Goal: Task Accomplishment & Management: Use online tool/utility

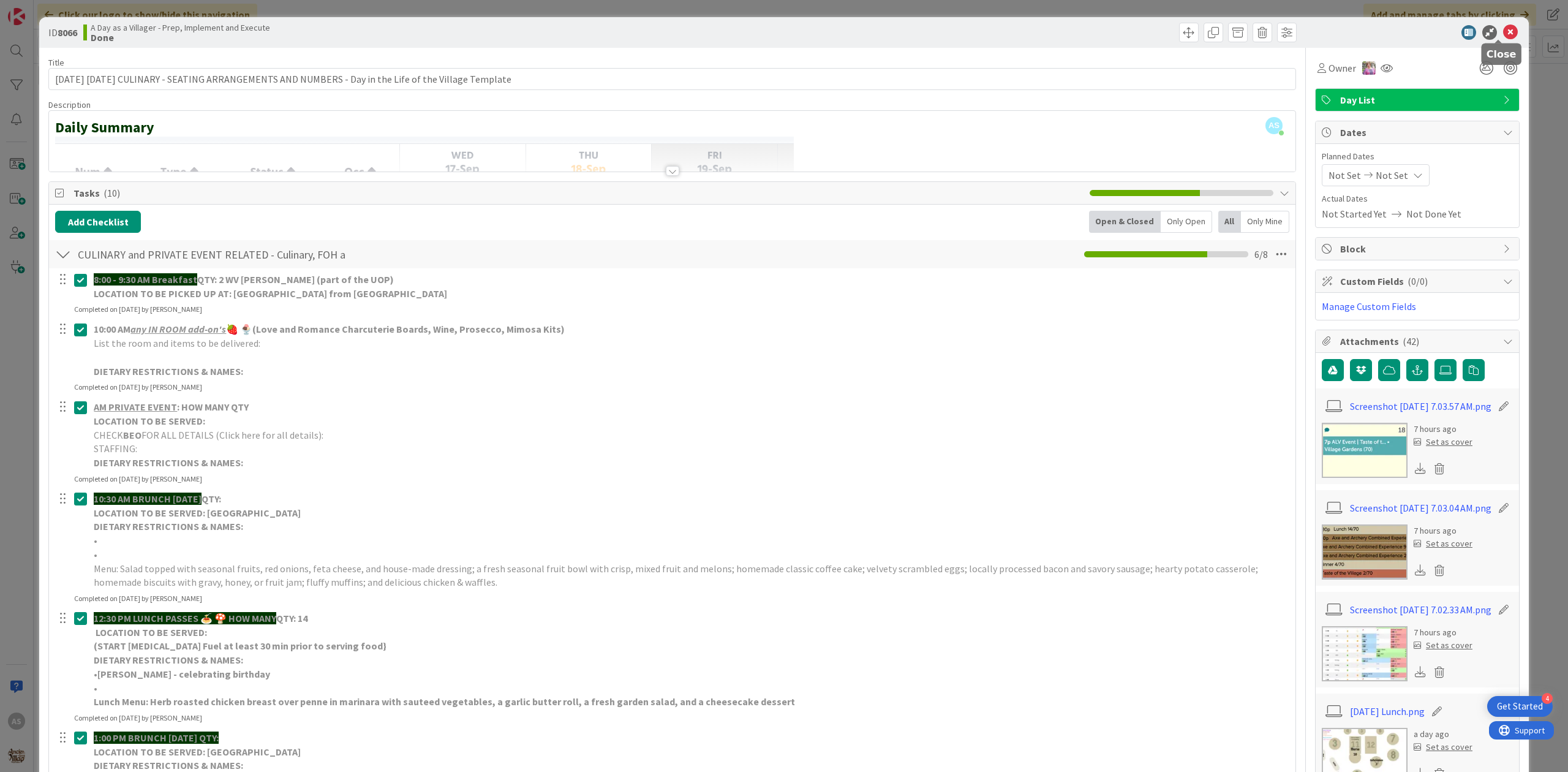
click at [1503, 34] on icon at bounding box center [1511, 32] width 15 height 15
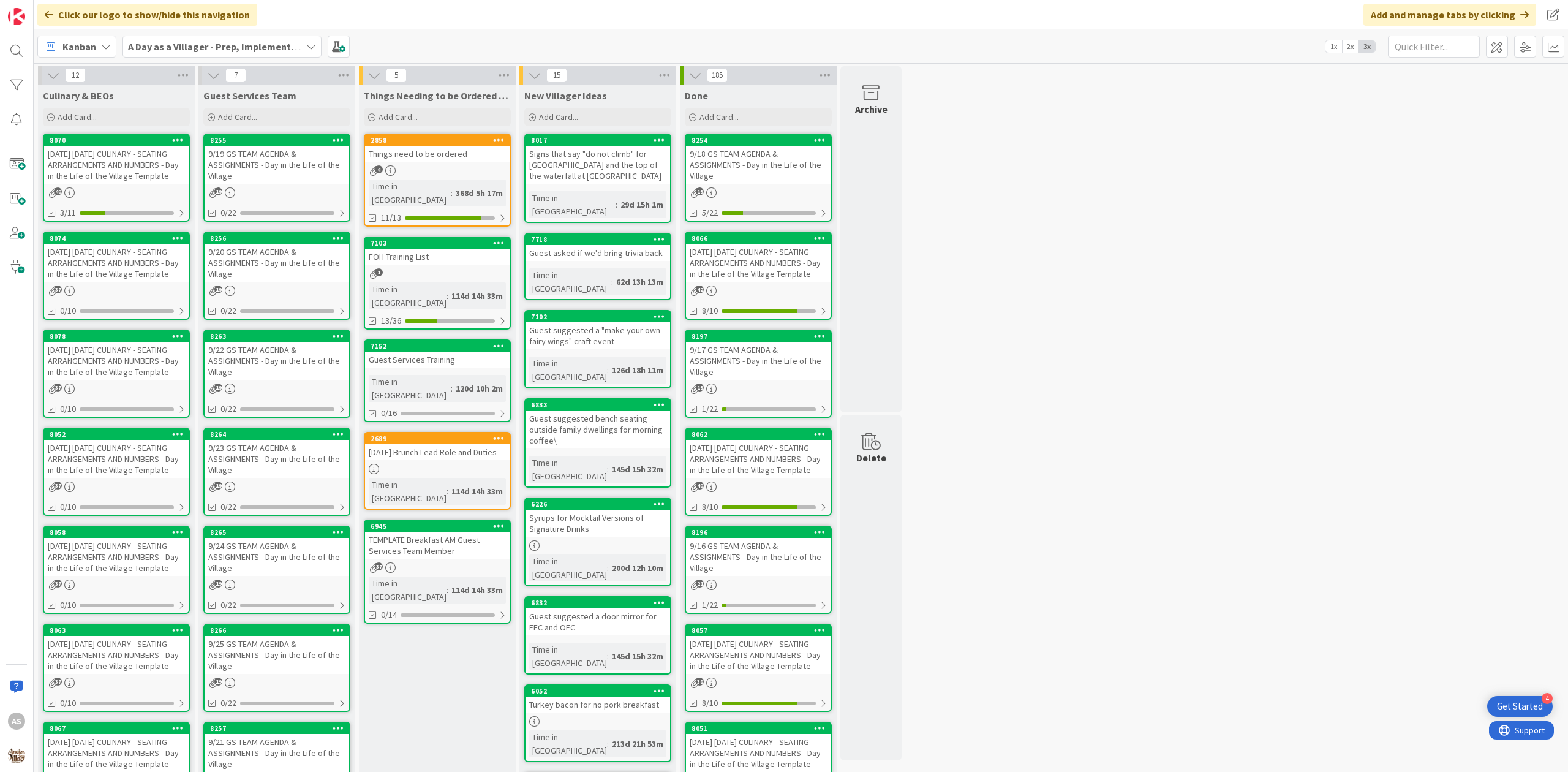
click at [123, 155] on div "[DATE] [DATE] CULINARY - SEATING ARRANGEMENTS AND NUMBERS - Day in the Life of …" at bounding box center [116, 165] width 144 height 38
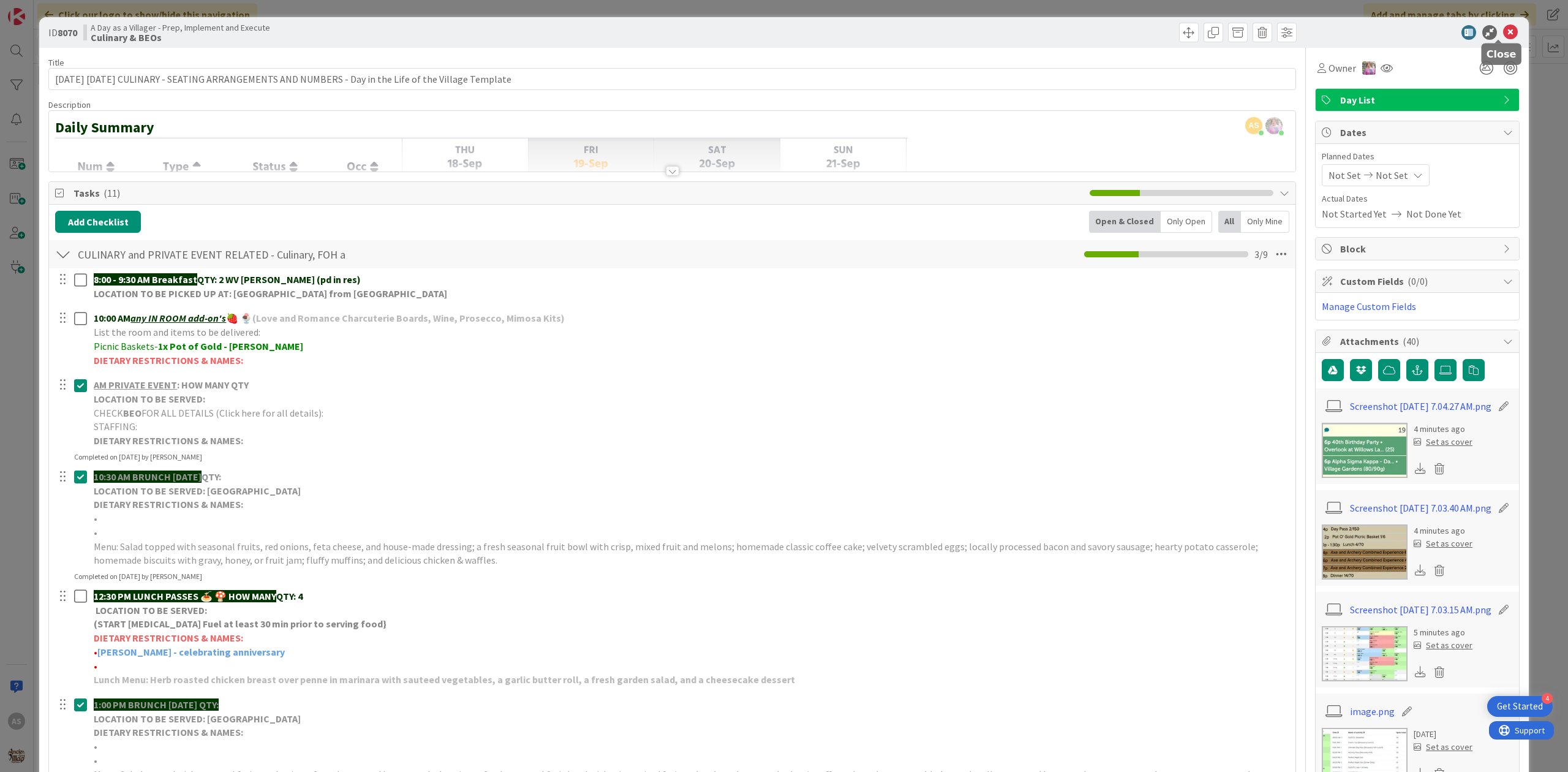
click at [1503, 35] on icon at bounding box center [1511, 32] width 15 height 15
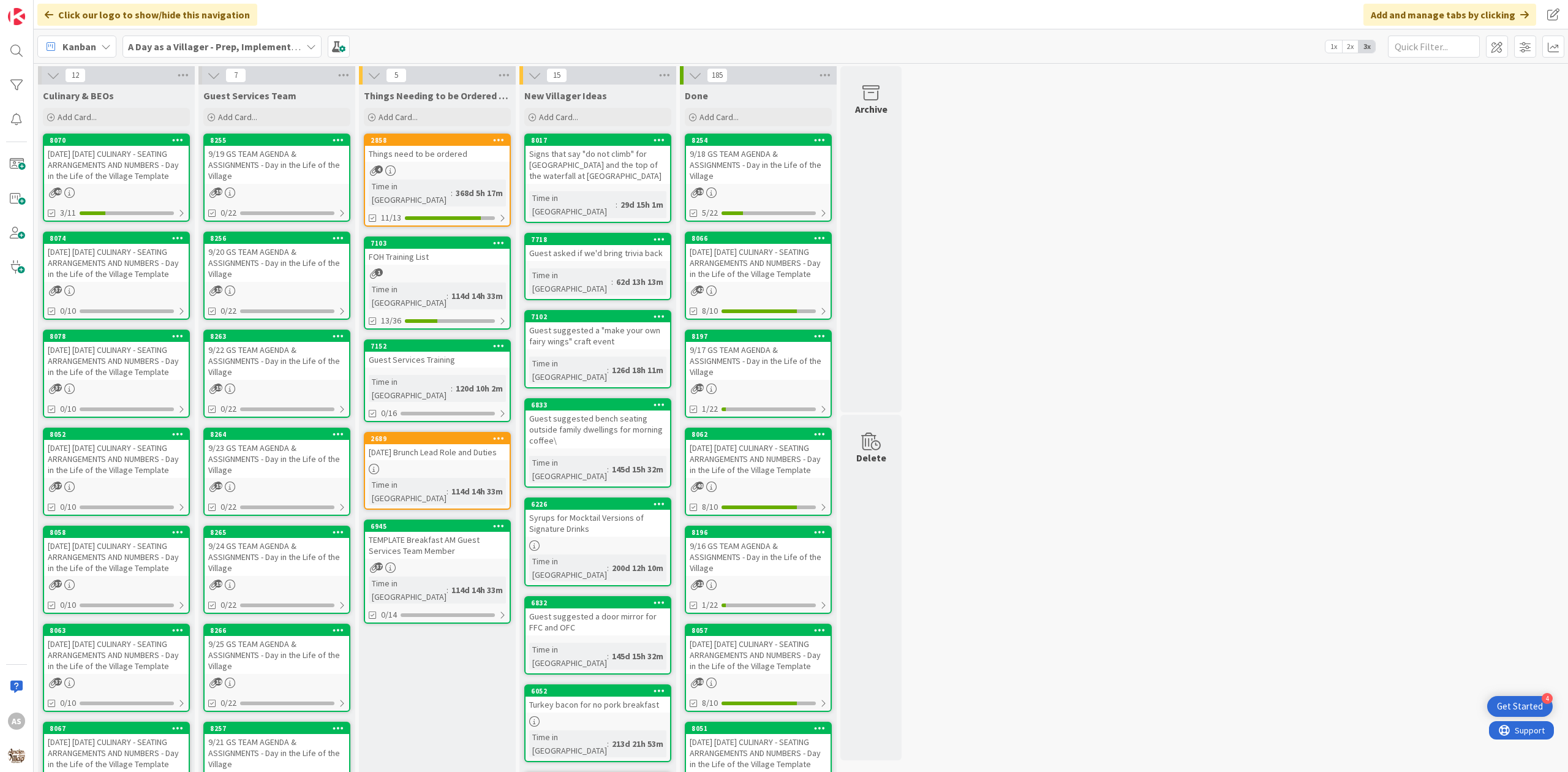
click at [125, 379] on div "[DATE] [DATE] CULINARY - SEATING ARRANGEMENTS AND NUMBERS - Day in the Life of …" at bounding box center [116, 361] width 144 height 38
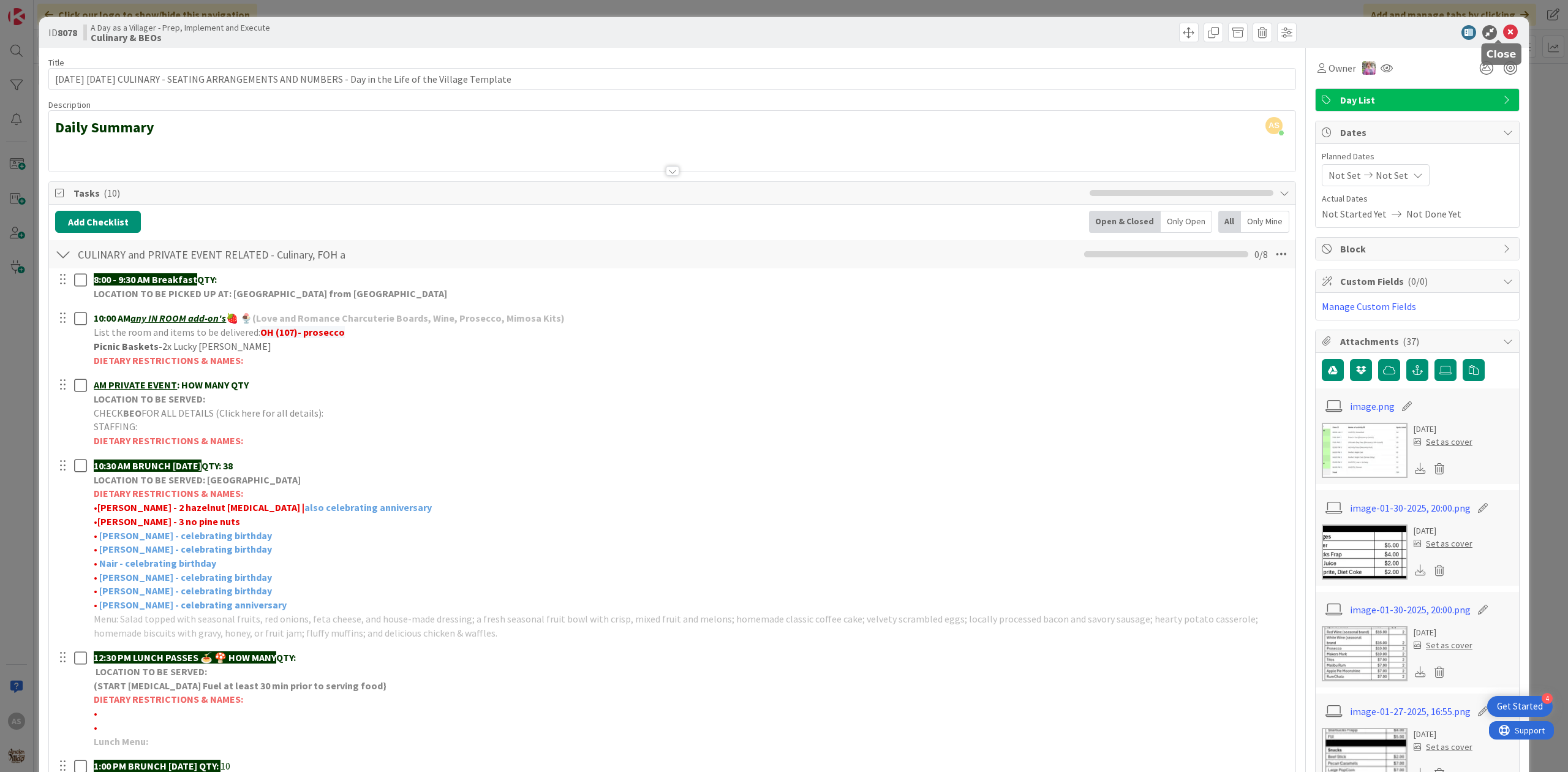
click at [1503, 34] on icon at bounding box center [1511, 32] width 15 height 15
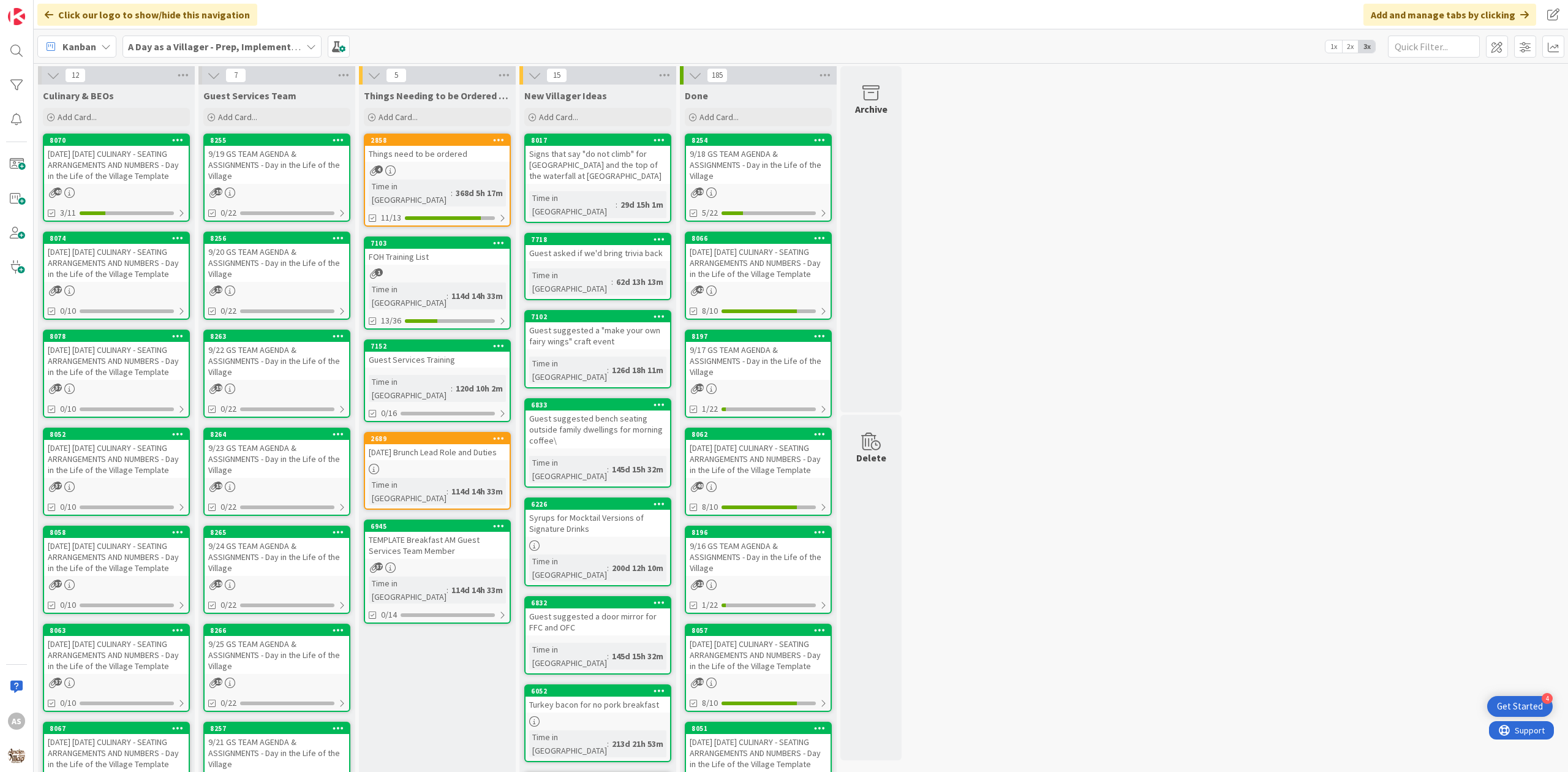
click at [444, 166] on div "4" at bounding box center [437, 170] width 144 height 10
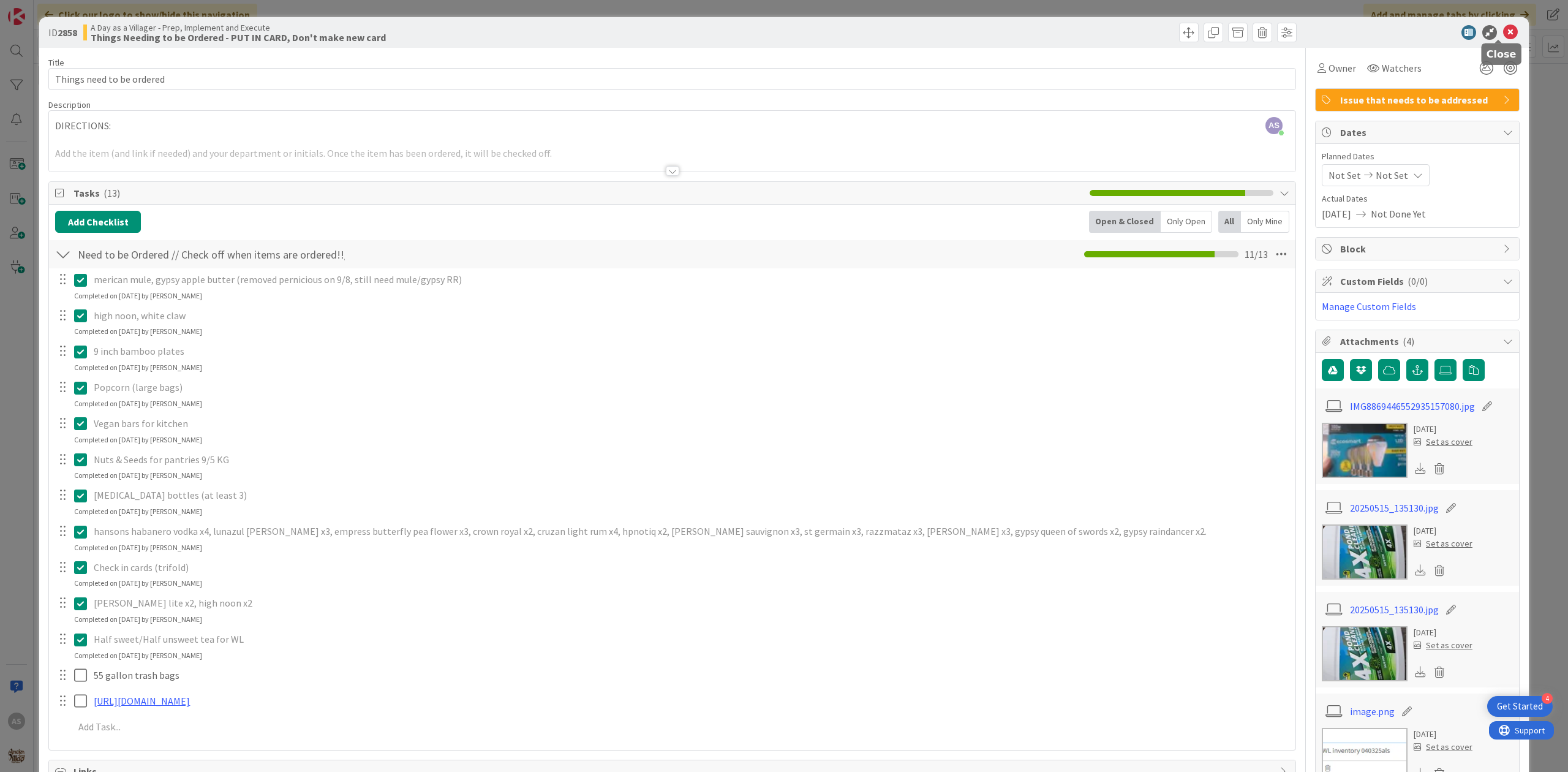
click at [1503, 35] on icon at bounding box center [1511, 32] width 15 height 15
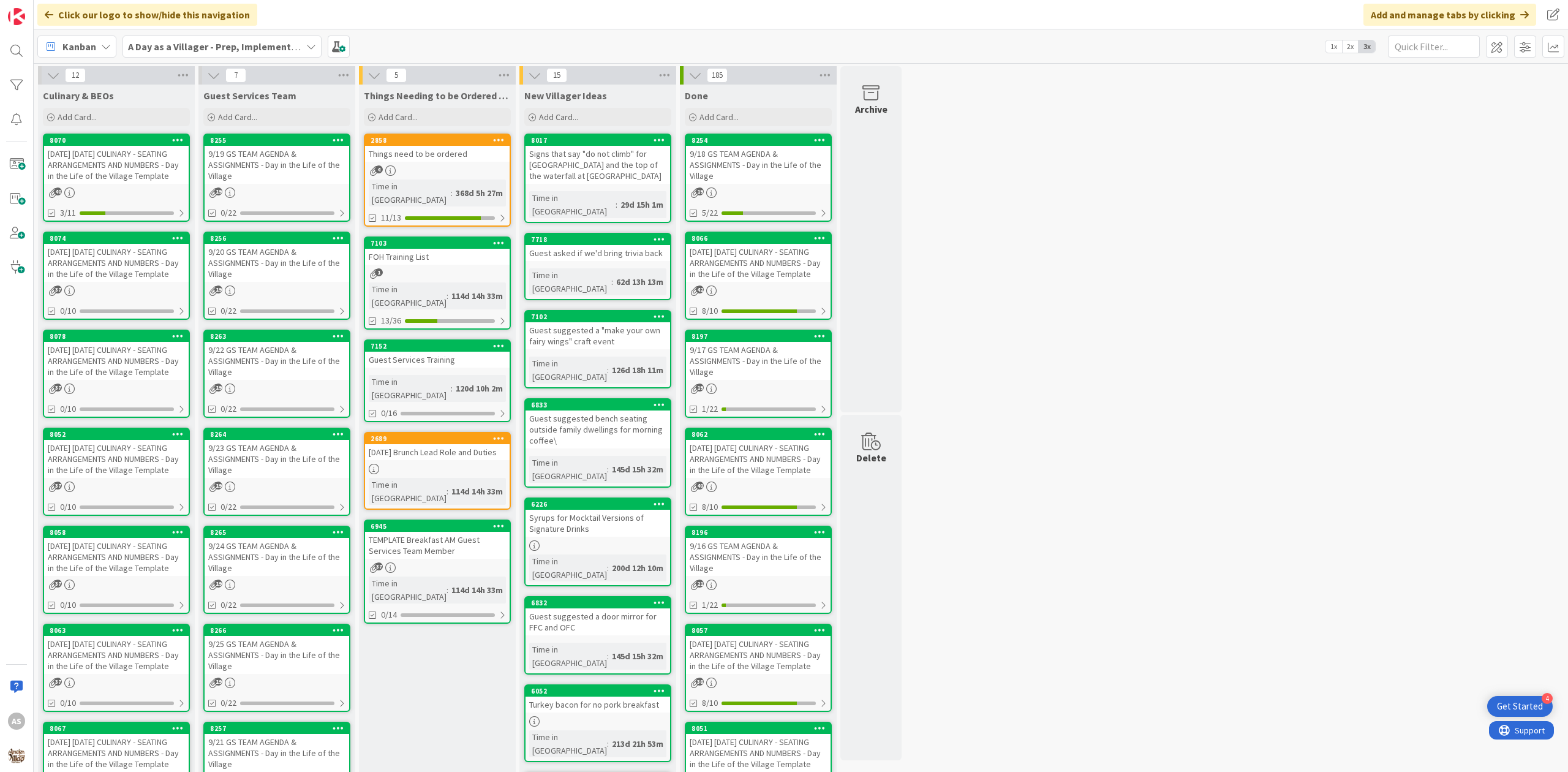
click at [120, 163] on div "[DATE] [DATE] CULINARY - SEATING ARRANGEMENTS AND NUMBERS - Day in the Life of …" at bounding box center [116, 165] width 144 height 38
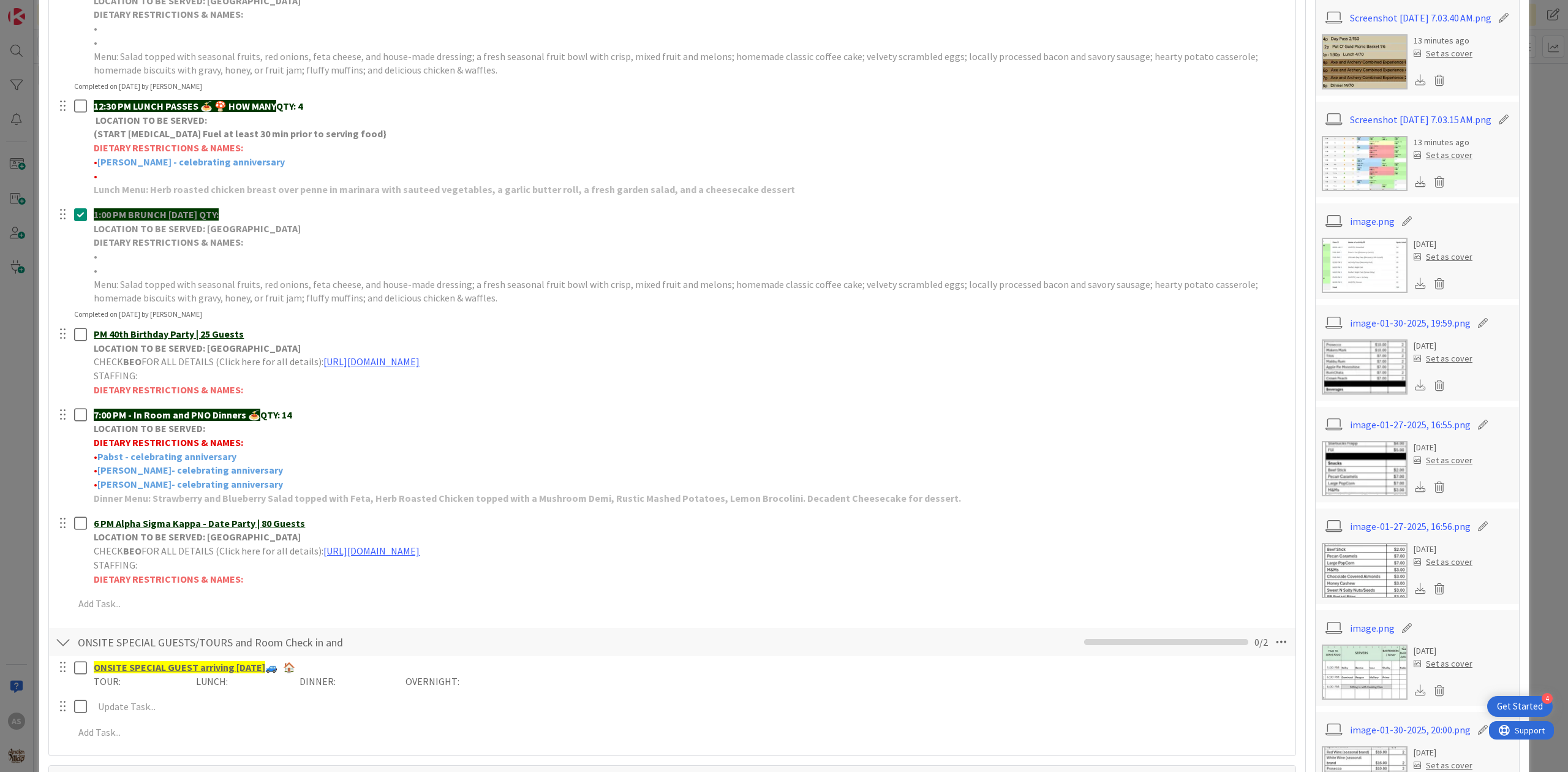
scroll to position [245, 0]
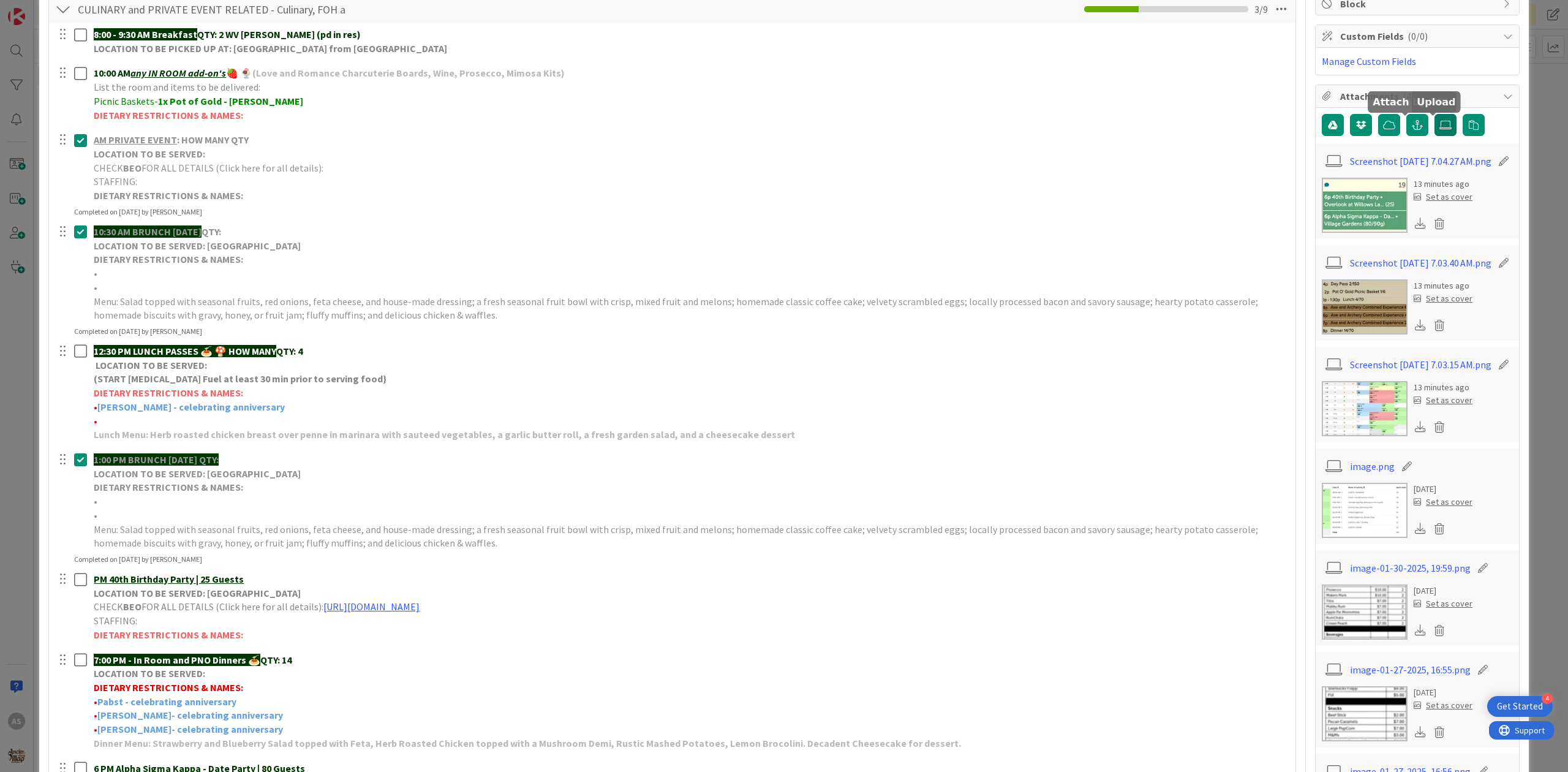
click at [1440, 128] on icon at bounding box center [1445, 125] width 12 height 10
click at [1435, 114] on input "file" at bounding box center [1435, 114] width 0 height 0
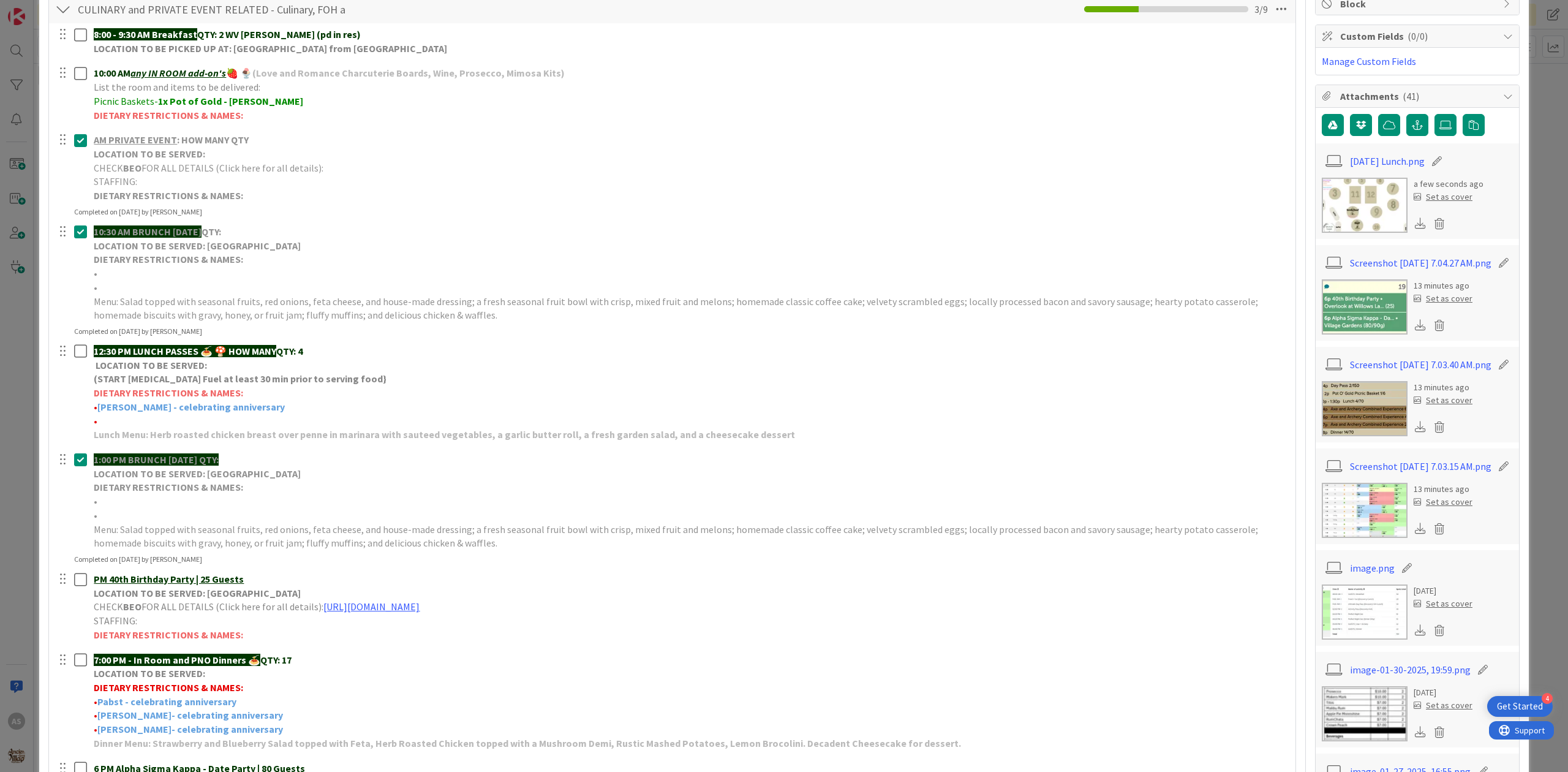
scroll to position [0, 0]
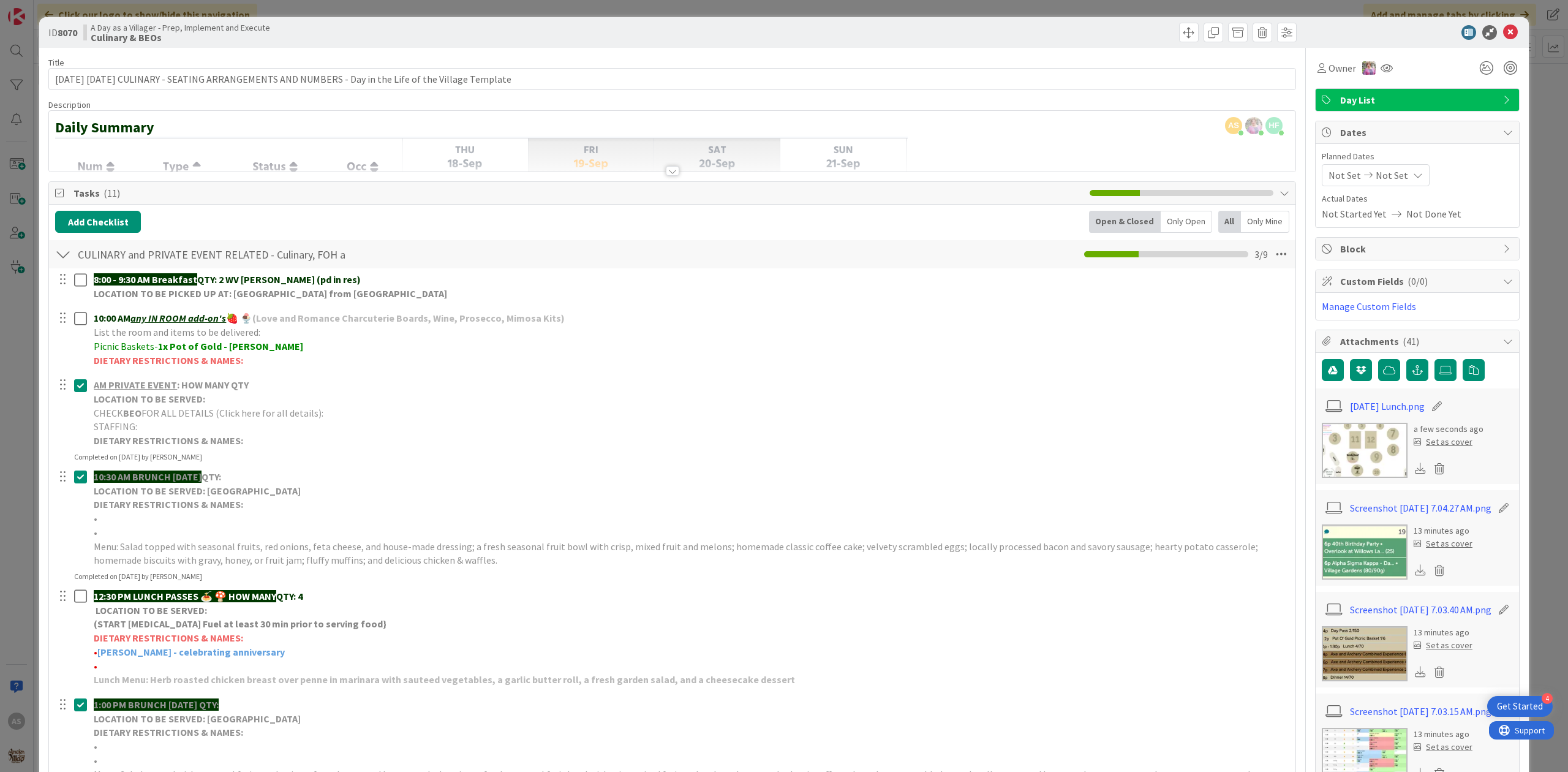
click at [1507, 34] on div at bounding box center [1411, 32] width 217 height 15
click at [1503, 33] on icon at bounding box center [1511, 32] width 15 height 15
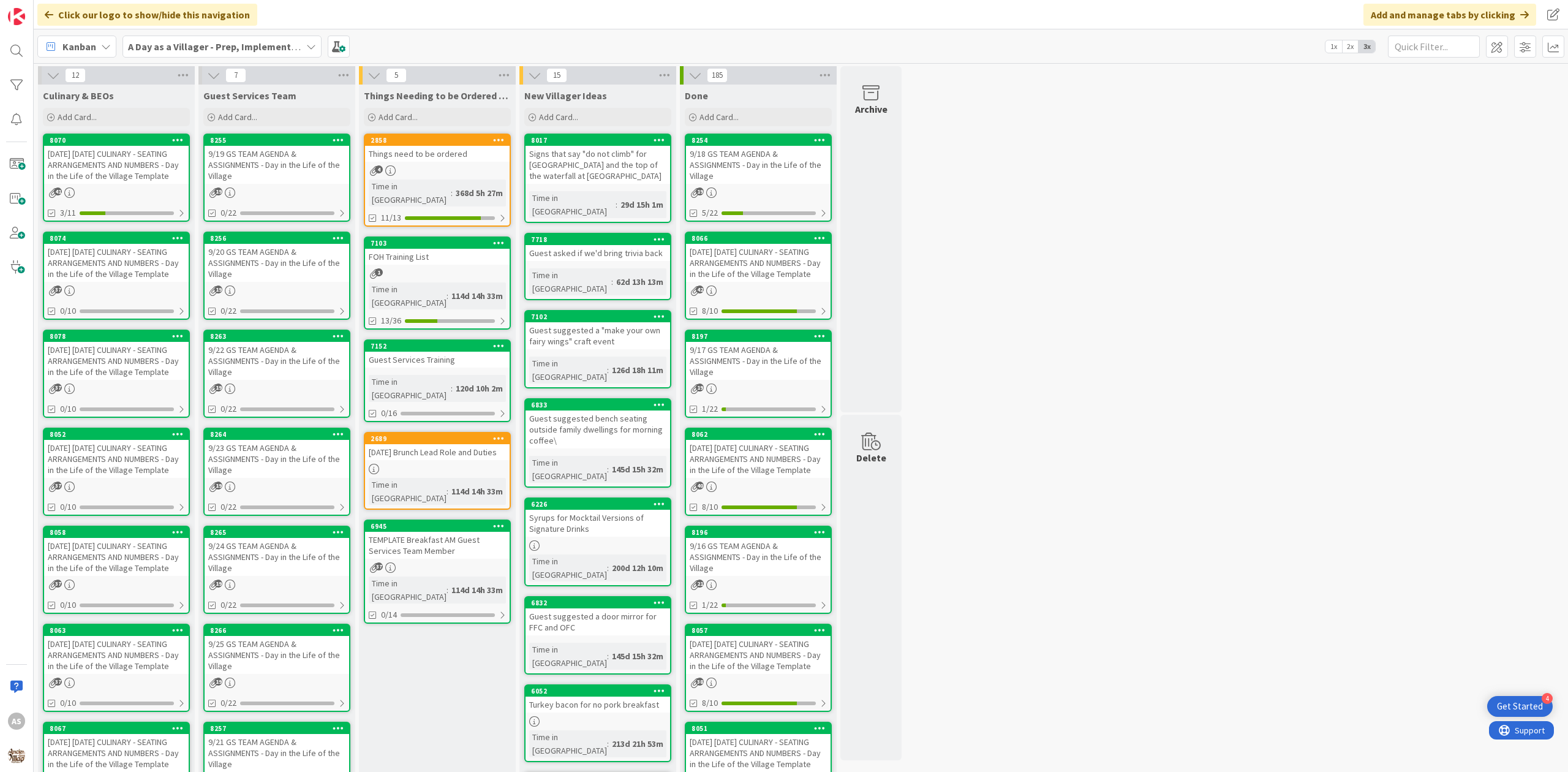
click at [91, 271] on div "[DATE] [DATE] CULINARY - SEATING ARRANGEMENTS AND NUMBERS - Day in the Life of …" at bounding box center [116, 263] width 144 height 38
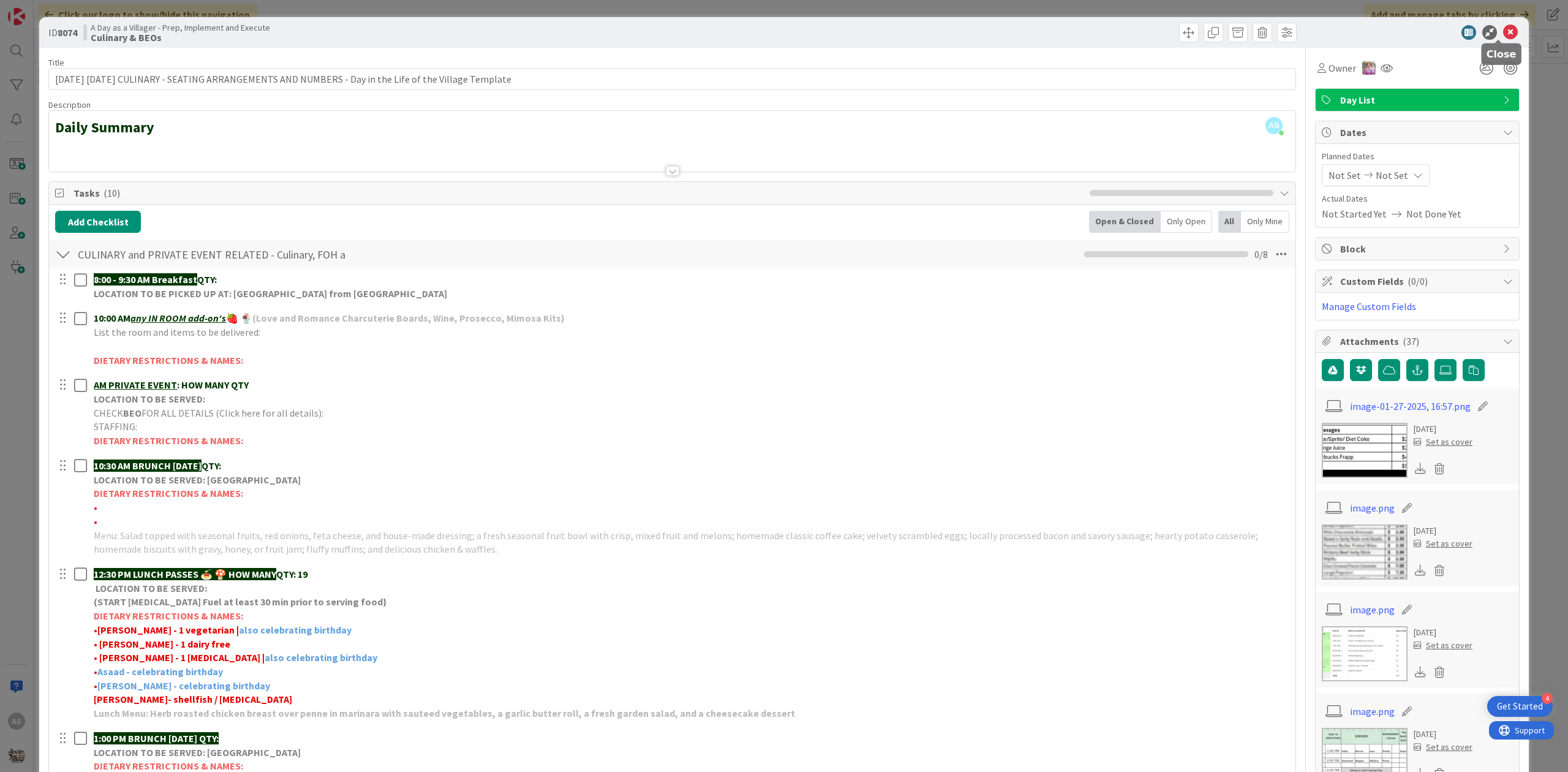
click at [1503, 34] on icon at bounding box center [1511, 32] width 15 height 15
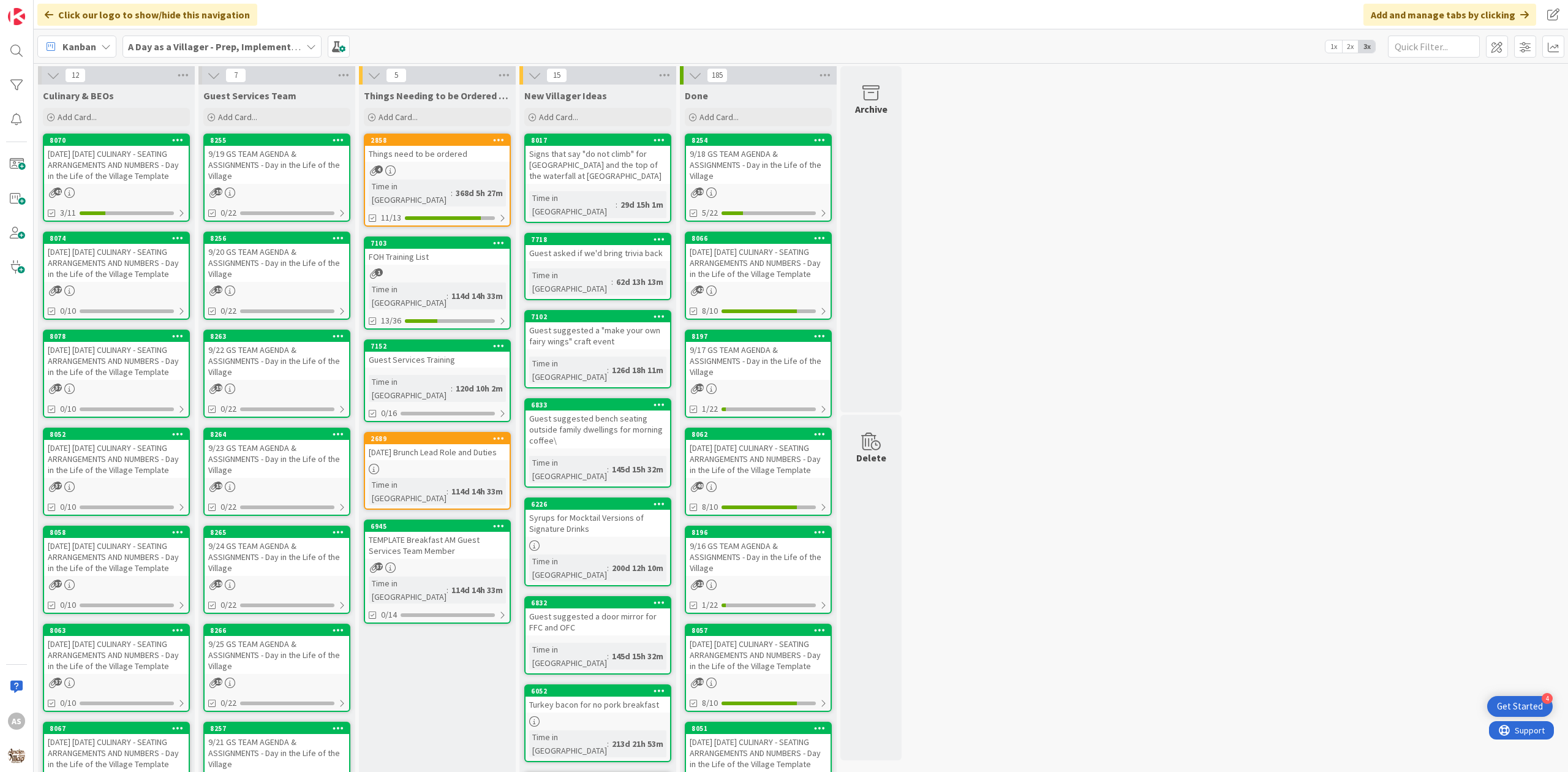
click at [103, 159] on div "[DATE] [DATE] CULINARY - SEATING ARRANGEMENTS AND NUMBERS - Day in the Life of …" at bounding box center [116, 165] width 144 height 38
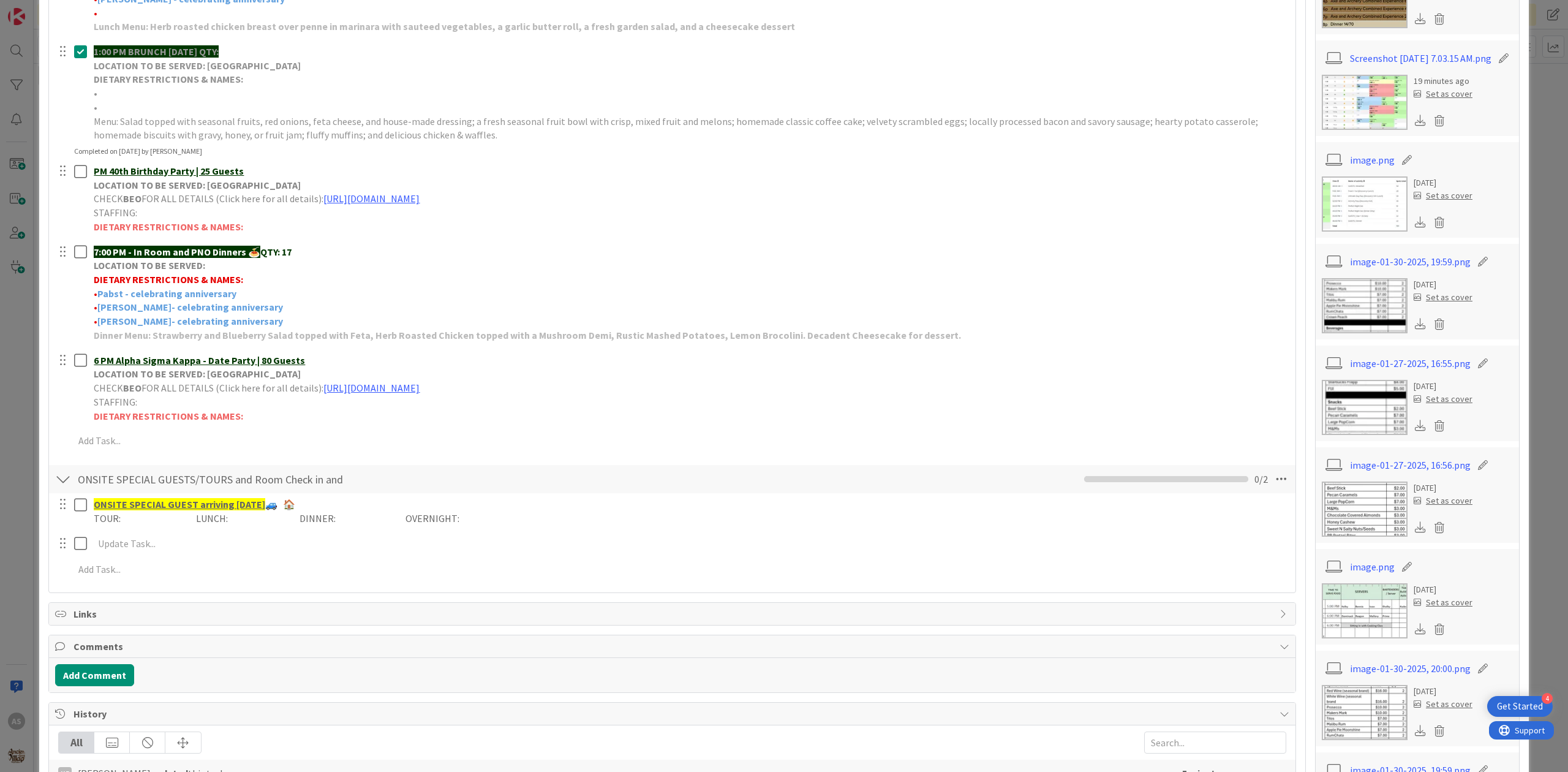
scroll to position [572, 0]
